Goal: Transaction & Acquisition: Purchase product/service

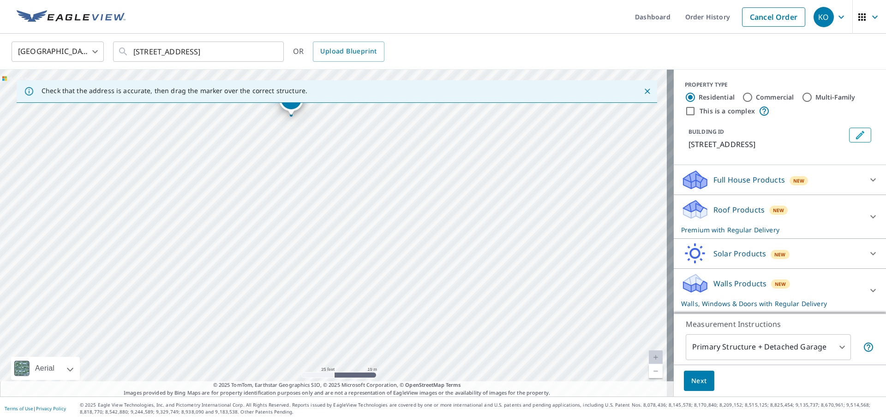
drag, startPoint x: 346, startPoint y: 279, endPoint x: 331, endPoint y: 219, distance: 62.2
click at [331, 219] on div "[STREET_ADDRESS]" at bounding box center [336, 233] width 673 height 327
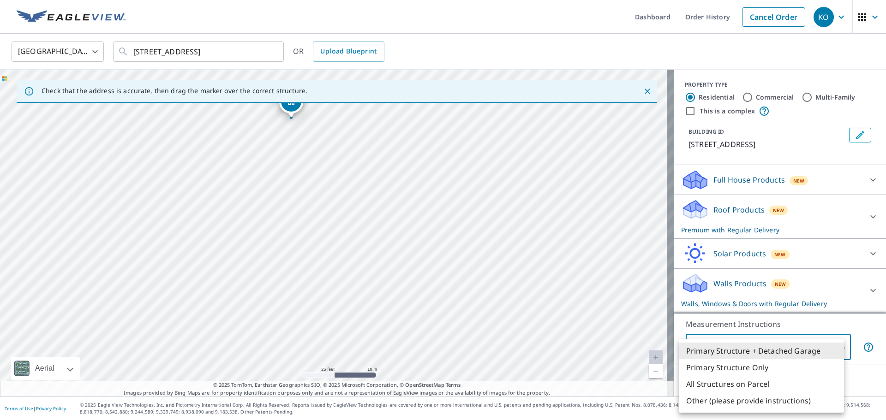
click at [808, 351] on body "KO KO Dashboard Order History Cancel Order KO [GEOGRAPHIC_DATA] [GEOGRAPHIC_DAT…" at bounding box center [443, 245] width 886 height 491
click at [786, 369] on li "Primary Structure Only" at bounding box center [761, 367] width 165 height 17
type input "2"
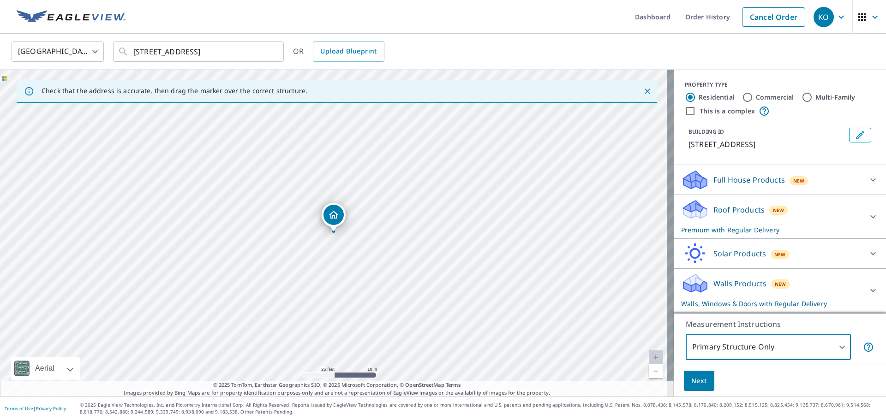
click at [688, 391] on button "Next" at bounding box center [699, 381] width 30 height 21
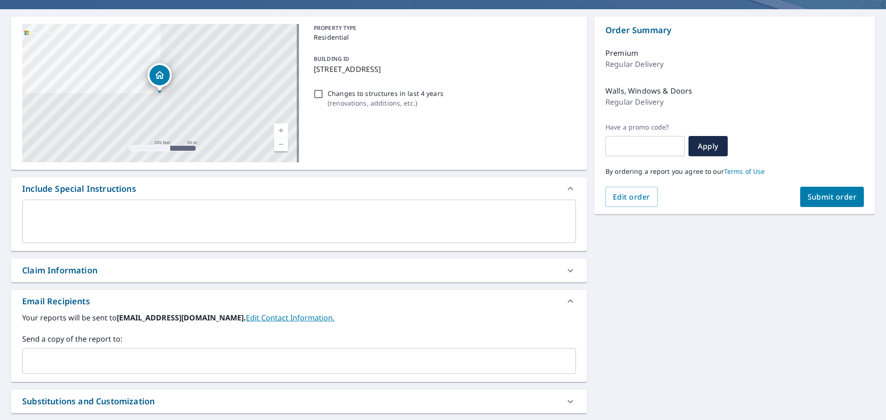
scroll to position [92, 0]
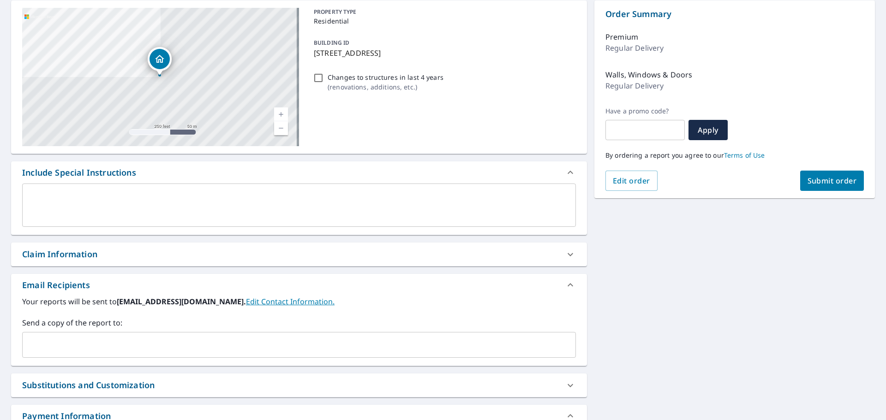
click at [187, 348] on input "text" at bounding box center [291, 345] width 531 height 18
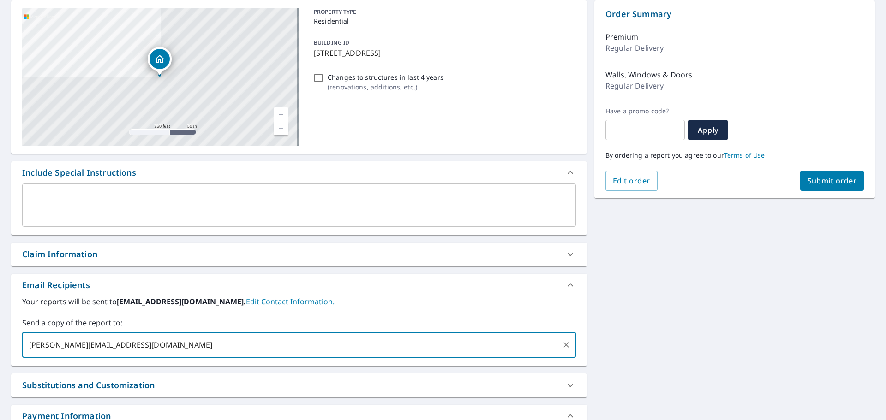
type input "[PERSON_NAME][EMAIL_ADDRESS][DOMAIN_NAME]."
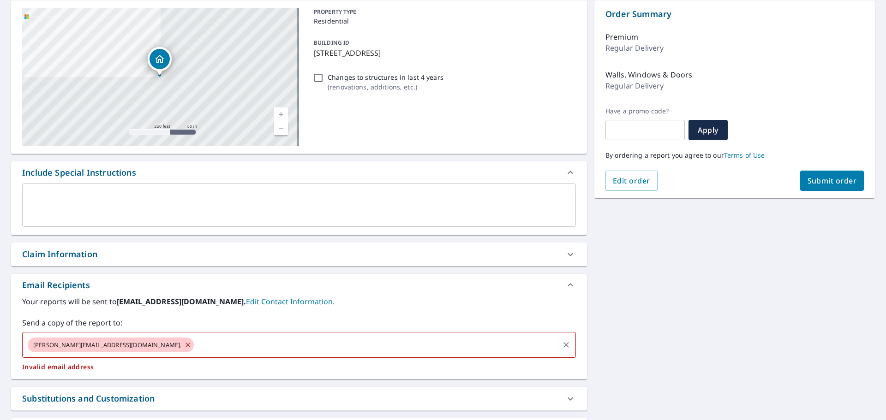
checkbox input "true"
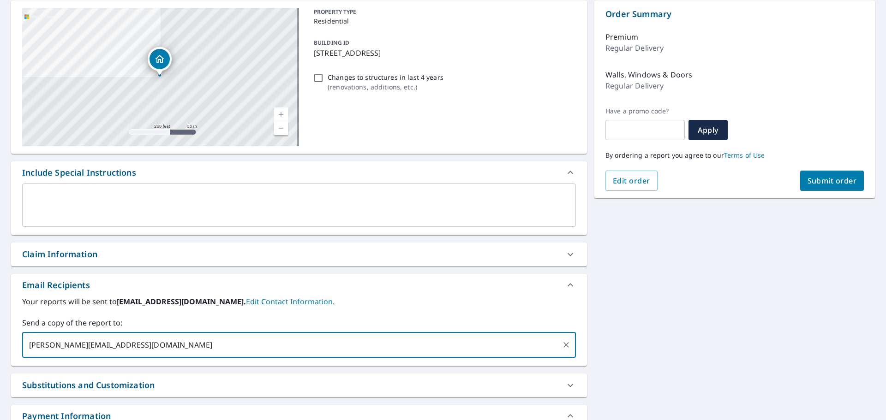
type input "[PERSON_NAME][EMAIL_ADDRESS][DOMAIN_NAME]"
checkbox input "true"
type input "[EMAIL_ADDRESS][DOMAIN_NAME]"
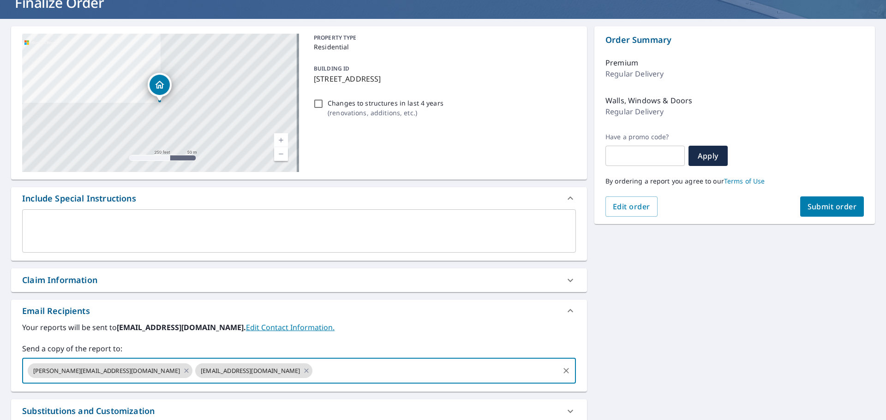
scroll to position [0, 0]
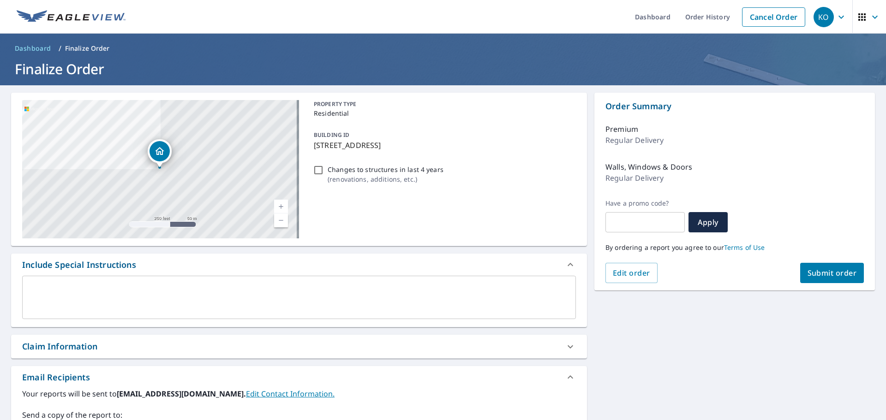
click at [824, 286] on div "Order Summary Premium Regular Delivery Walls, Windows & Doors Regular Delivery …" at bounding box center [734, 192] width 280 height 198
click at [840, 271] on span "Submit order" at bounding box center [831, 273] width 49 height 10
checkbox input "true"
